Goal: Information Seeking & Learning: Find specific fact

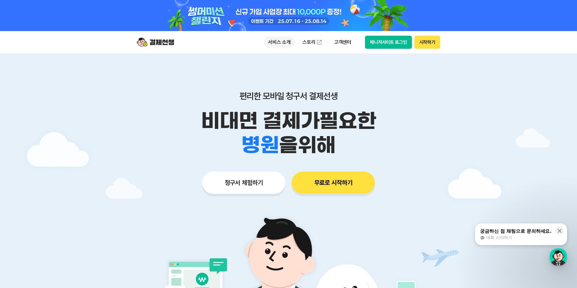
click at [282, 43] on p "서비스 소개" at bounding box center [279, 42] width 31 height 11
click at [358, 81] on div "편리한 모바일 청구서 결제선생 비대면 결제가 필요한 학원 공부방 호텔 쇼핑몰 병원 배달 보험사 항공사 골프장 을 위해 청구서 체험하기 무료로 …" at bounding box center [288, 130] width 318 height 154
click at [349, 48] on ul "서비스 소개 스토리 고객센터" at bounding box center [310, 42] width 92 height 12
click at [348, 44] on p "고객센터" at bounding box center [343, 42] width 26 height 11
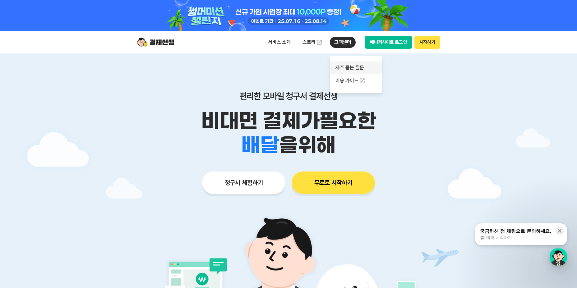
click at [353, 69] on link "자주 묻는 질문" at bounding box center [356, 68] width 52 height 12
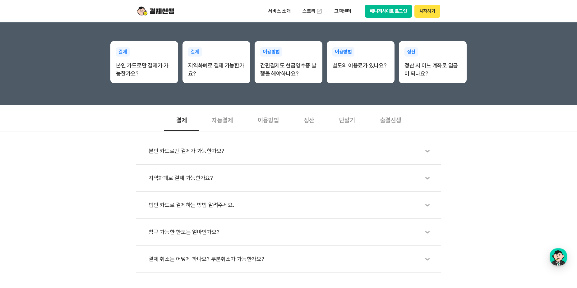
scroll to position [124, 0]
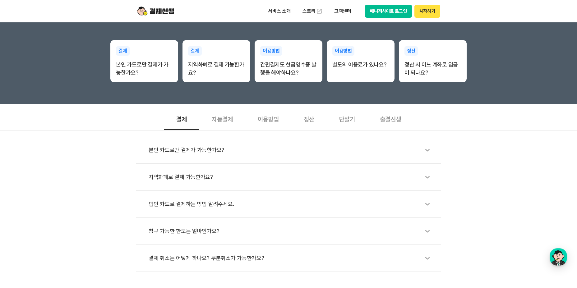
click at [308, 121] on div "정산" at bounding box center [308, 118] width 35 height 23
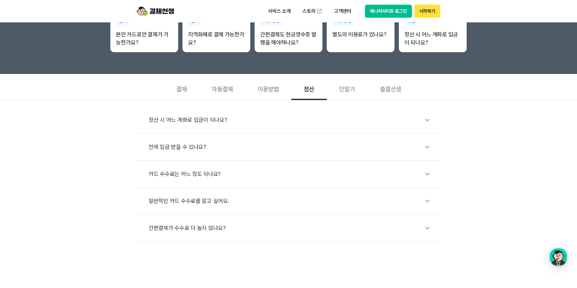
scroll to position [187, 0]
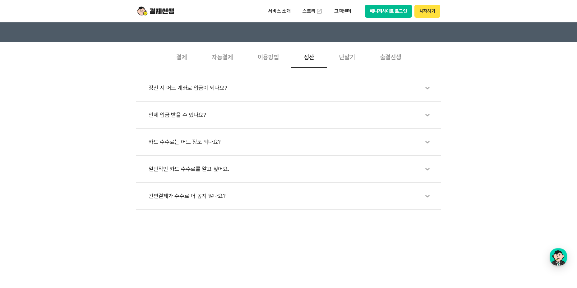
click at [414, 96] on li "정산 시 어느 계좌로 입금이 되나요?" at bounding box center [288, 88] width 305 height 27
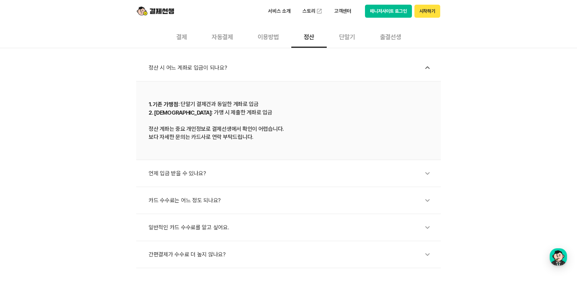
scroll to position [218, 0]
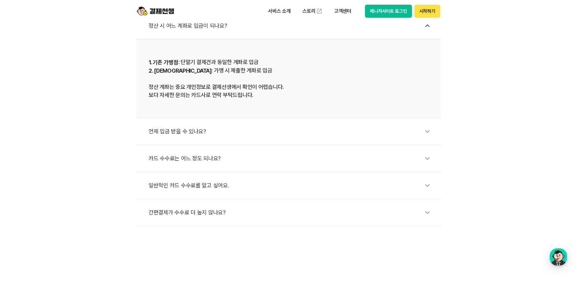
click at [250, 133] on div "언제 입금 받을 수 있나요?" at bounding box center [292, 131] width 286 height 14
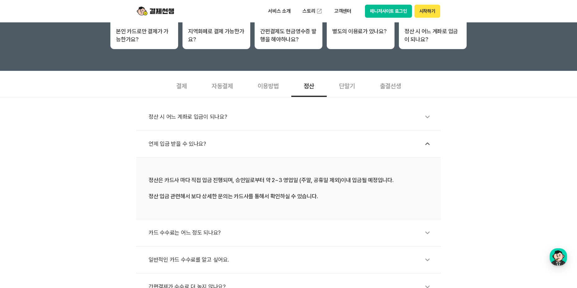
scroll to position [155, 0]
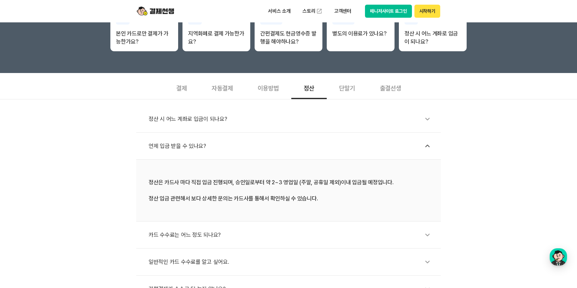
click at [347, 93] on div "단말기" at bounding box center [347, 87] width 41 height 23
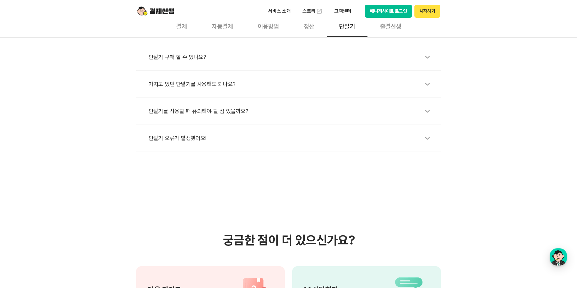
scroll to position [218, 0]
click at [346, 69] on li "단말기 구매 할 수 있나요?" at bounding box center [288, 57] width 305 height 27
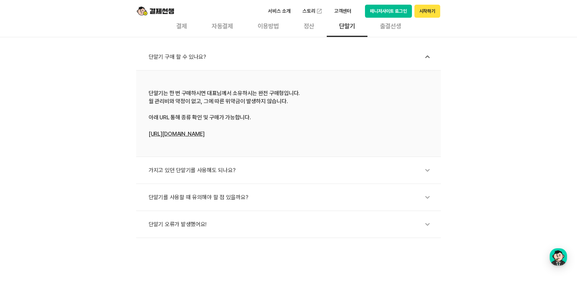
click at [205, 135] on link "[URL][DOMAIN_NAME]" at bounding box center [177, 134] width 56 height 7
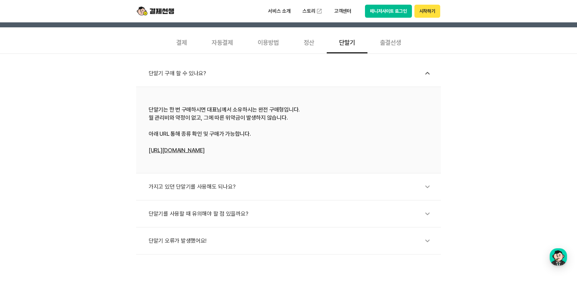
scroll to position [187, 0]
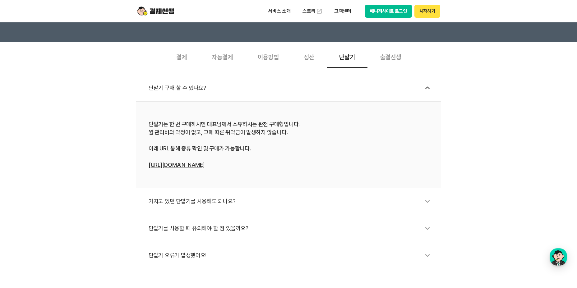
click at [306, 59] on div "정산" at bounding box center [308, 56] width 35 height 23
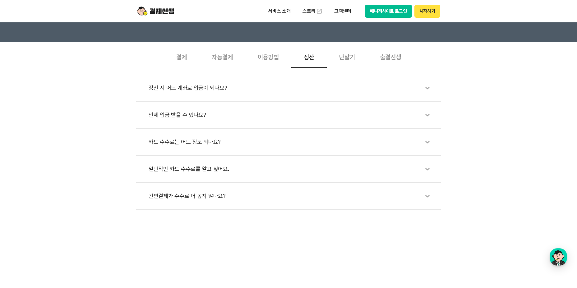
click at [347, 100] on li "정산 시 어느 계좌로 입금이 되나요?" at bounding box center [288, 88] width 305 height 27
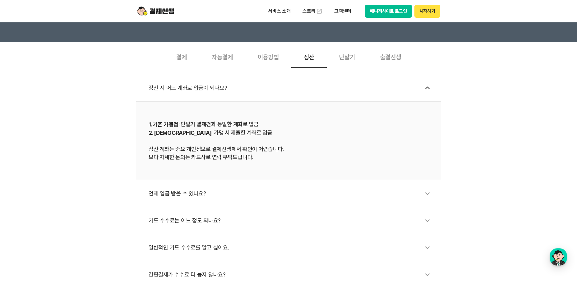
click at [243, 194] on div "언제 입금 받을 수 있나요?" at bounding box center [292, 194] width 286 height 14
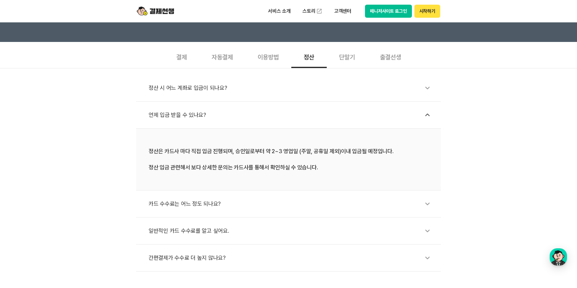
click at [214, 200] on div "카드 수수료는 어느 정도 되나요?" at bounding box center [292, 204] width 286 height 14
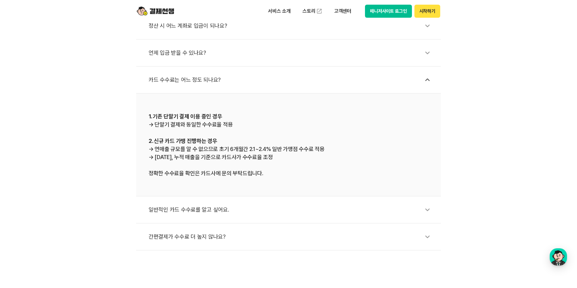
scroll to position [218, 0]
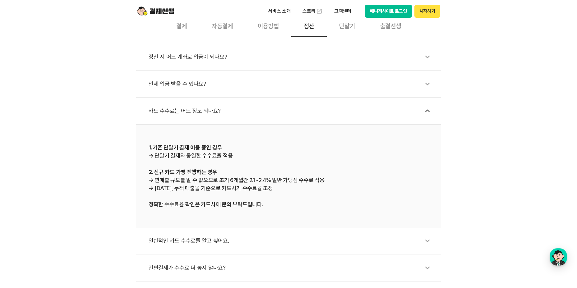
drag, startPoint x: 147, startPoint y: 146, endPoint x: 296, endPoint y: 195, distance: 156.8
click at [296, 195] on li "1. 기존 단말기 결제 이용 중인 경우 → 단말기 결제와 동일한 수수료율 적용 2. 신규 카드 가맹 진행하는 경우 → 연매출 규모를 알 수 없…" at bounding box center [288, 176] width 305 height 103
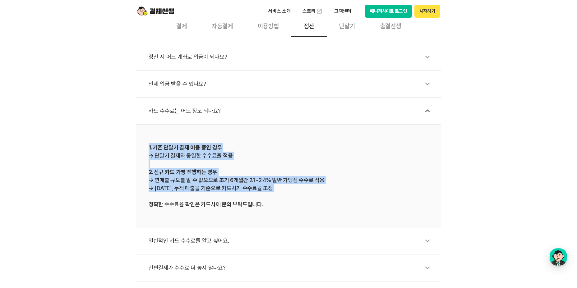
click at [303, 198] on div "1. 기존 단말기 결제 이용 중인 경우 → 단말기 결제와 동일한 수수료율 적용 2. 신규 카드 가맹 진행하는 경우 → 연매출 규모를 알 수 없…" at bounding box center [289, 175] width 280 height 65
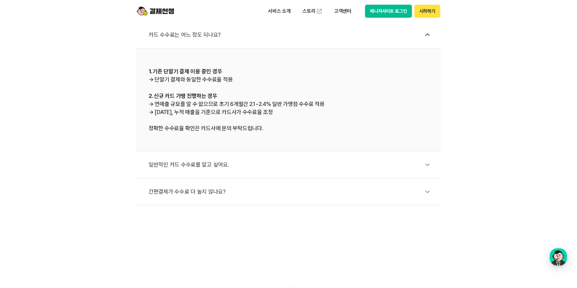
scroll to position [311, 0]
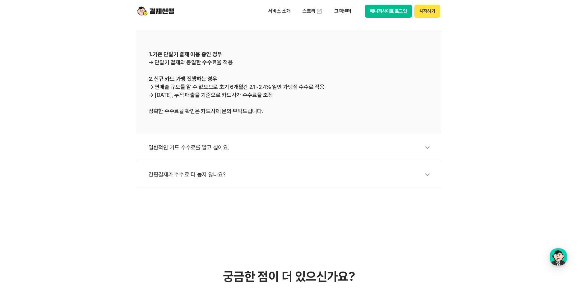
click at [238, 154] on div "일반적인 카드 수수료를 알고 싶어요." at bounding box center [292, 148] width 286 height 14
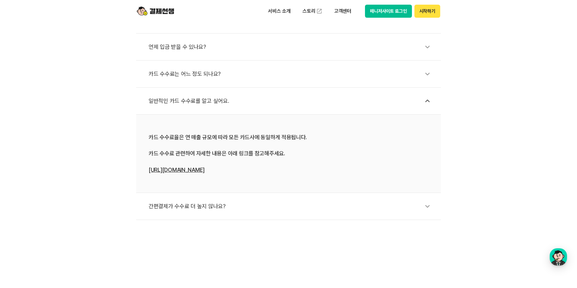
scroll to position [249, 0]
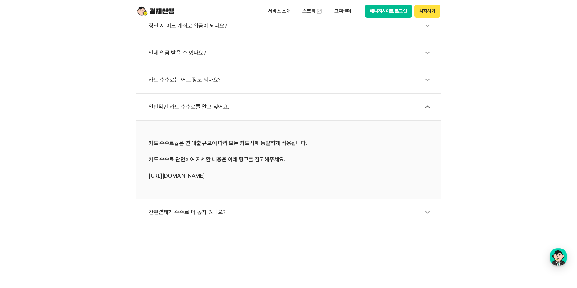
click at [193, 178] on link "[URL][DOMAIN_NAME]" at bounding box center [177, 176] width 56 height 7
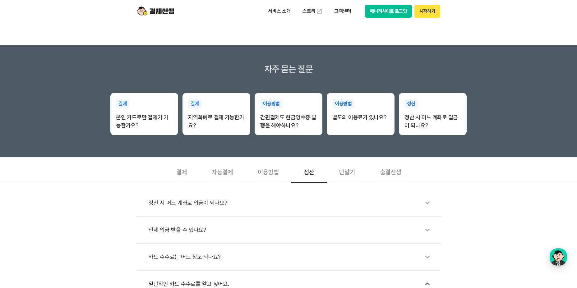
scroll to position [62, 0]
